Goal: Information Seeking & Learning: Learn about a topic

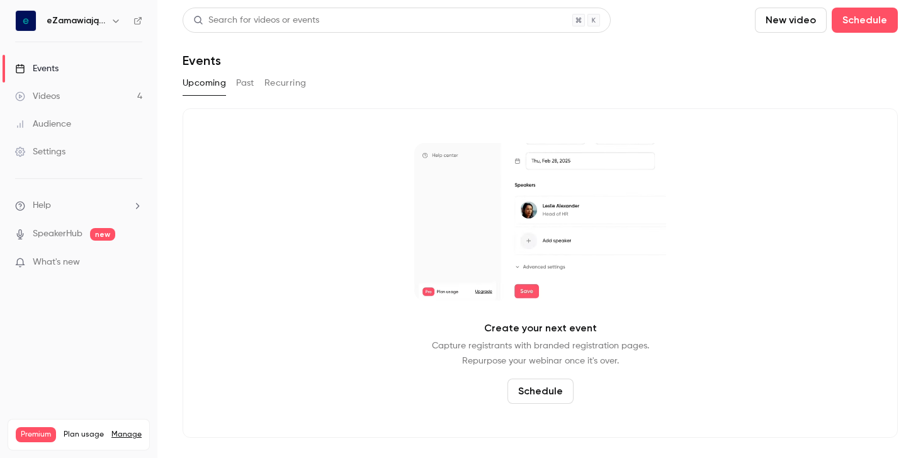
click at [50, 98] on div "Videos" at bounding box center [37, 96] width 45 height 13
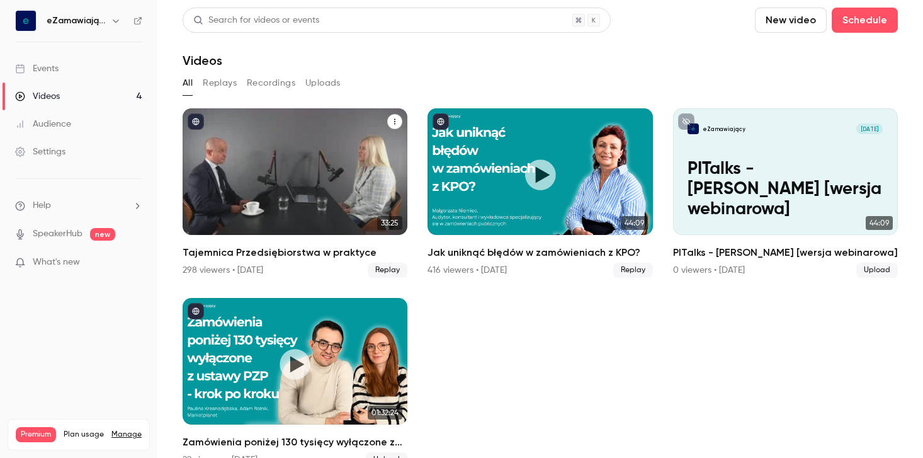
click at [319, 152] on div "Tajemnica Przedsiębiorstwa w praktyce" at bounding box center [295, 171] width 225 height 127
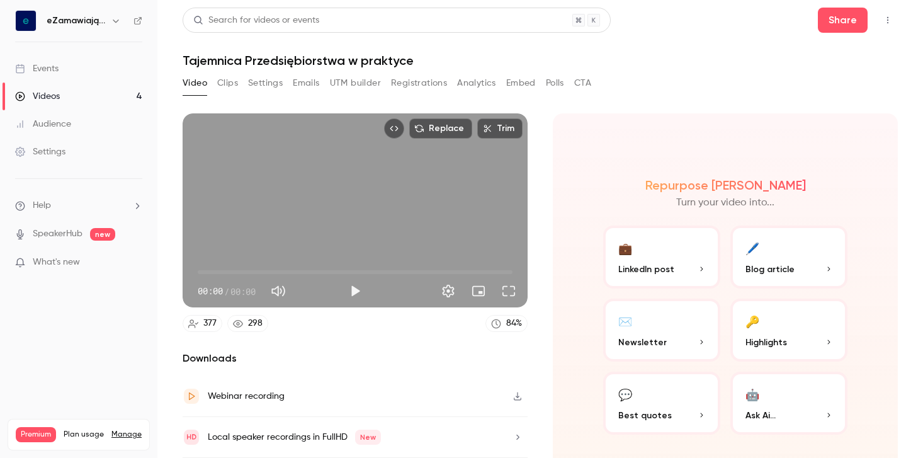
click at [423, 83] on button "Registrations" at bounding box center [419, 83] width 56 height 20
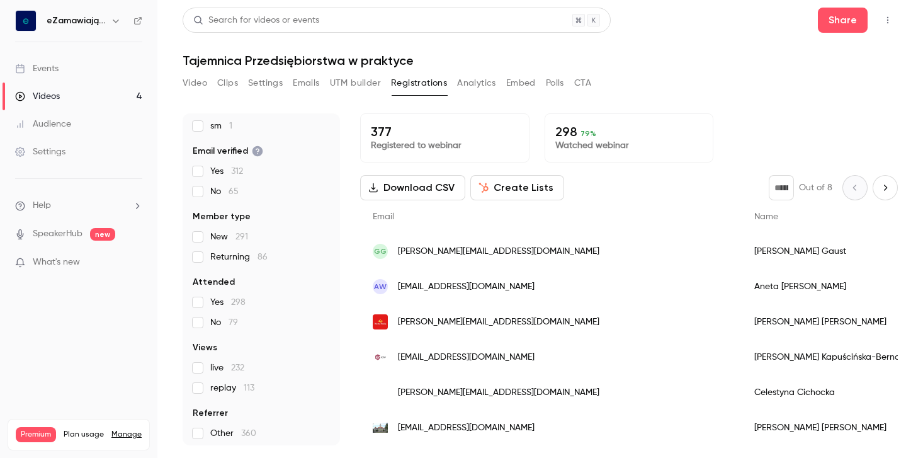
scroll to position [139, 0]
